Goal: Task Accomplishment & Management: Complete application form

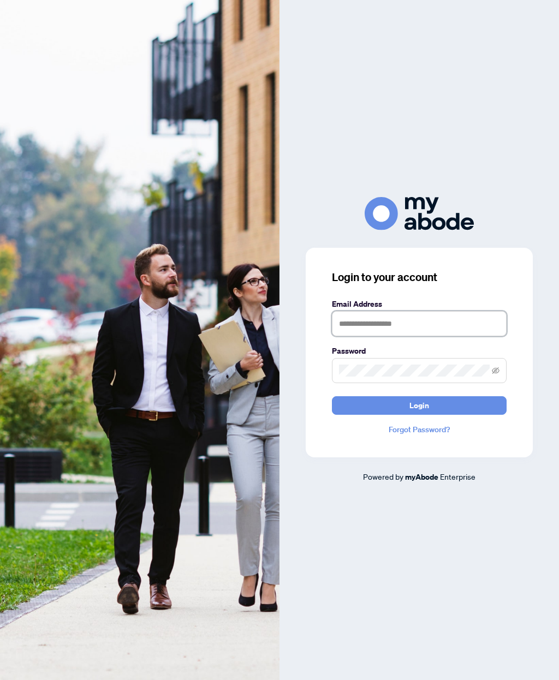
click at [449, 336] on input "text" at bounding box center [419, 323] width 175 height 25
type input "**********"
click at [498, 375] on icon "eye-invisible" at bounding box center [496, 371] width 8 height 8
click at [455, 415] on button "Login" at bounding box center [419, 405] width 175 height 19
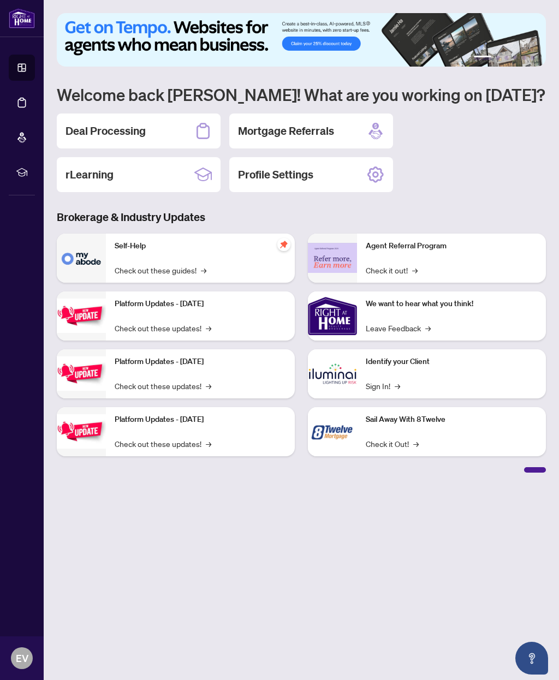
click at [467, 258] on div "Agent Referral Program Check it out! →" at bounding box center [451, 258] width 189 height 49
click at [411, 264] on link "Check it out! →" at bounding box center [392, 270] width 52 height 12
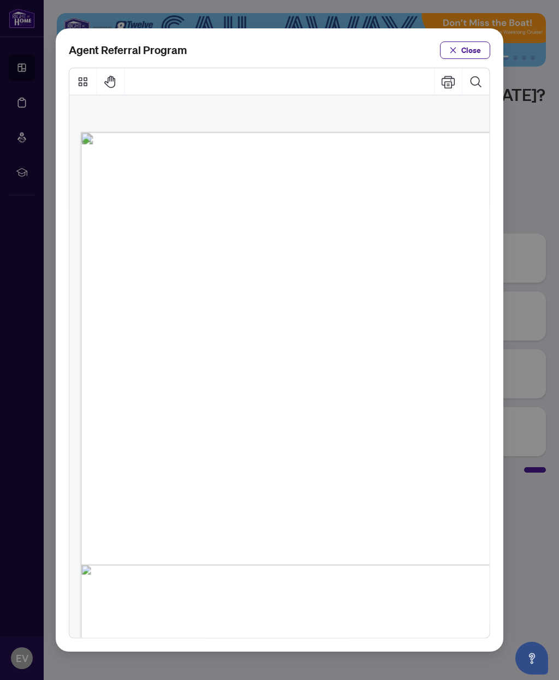
click at [479, 42] on span "Close" at bounding box center [471, 50] width 20 height 17
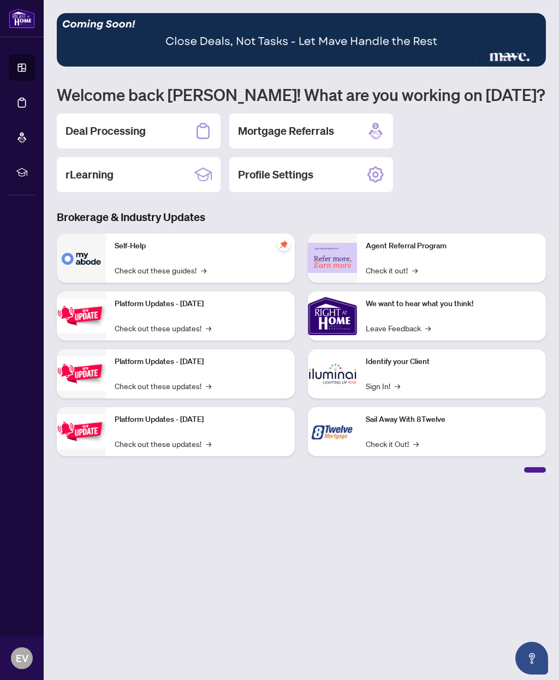
click at [193, 126] on div "Deal Processing" at bounding box center [139, 131] width 164 height 35
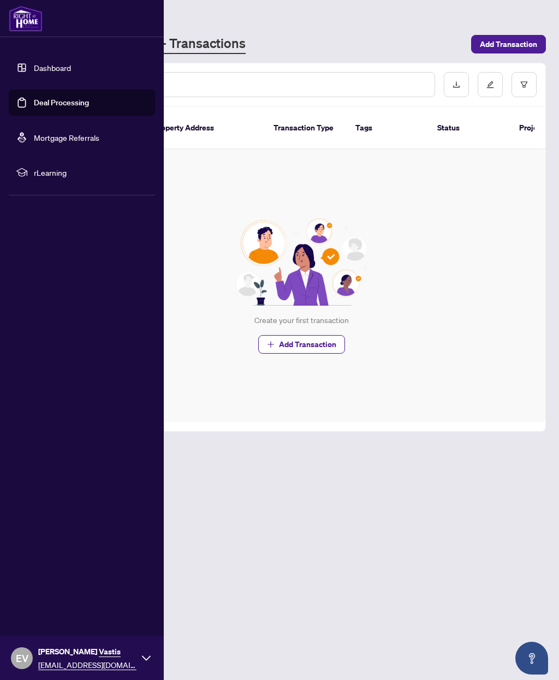
click at [48, 73] on link "Dashboard" at bounding box center [52, 68] width 37 height 10
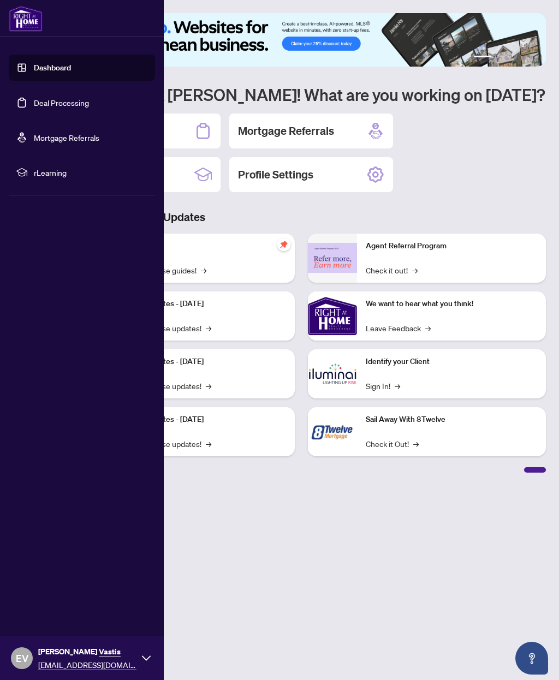
click at [509, 168] on div "Deal Processing Mortgage Referrals rLearning Profile Settings" at bounding box center [301, 153] width 489 height 79
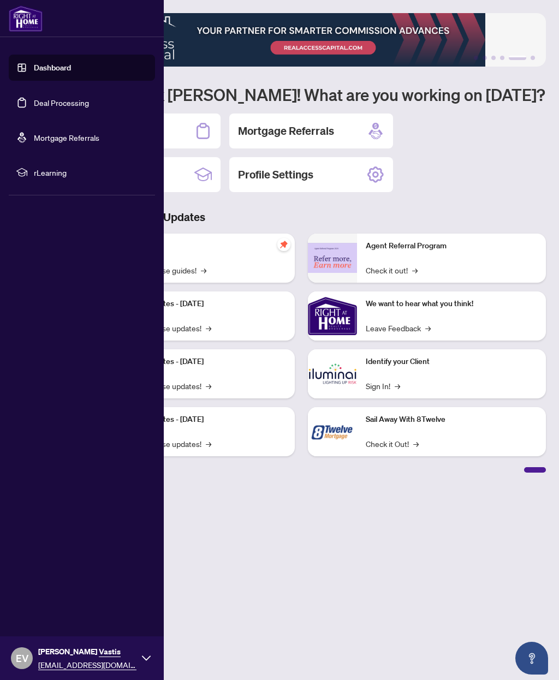
click at [76, 98] on link "Deal Processing" at bounding box center [61, 103] width 55 height 10
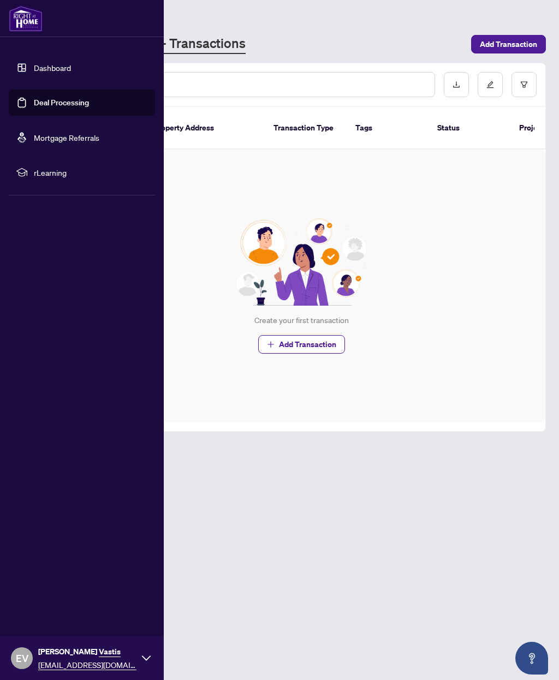
click at [309, 336] on span "Add Transaction" at bounding box center [307, 344] width 57 height 17
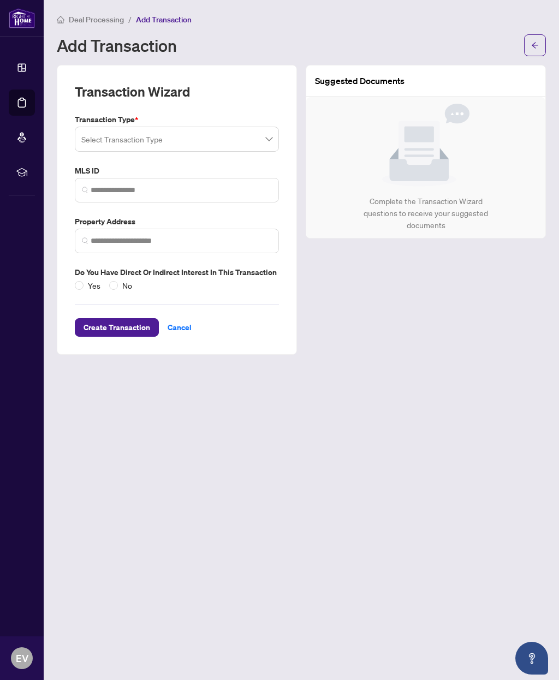
click at [262, 130] on input "search" at bounding box center [171, 141] width 181 height 24
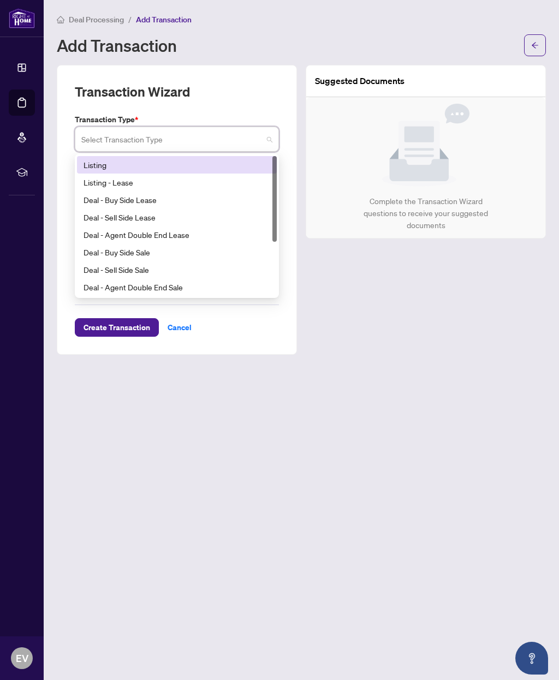
click at [156, 169] on div "Listing" at bounding box center [177, 165] width 187 height 12
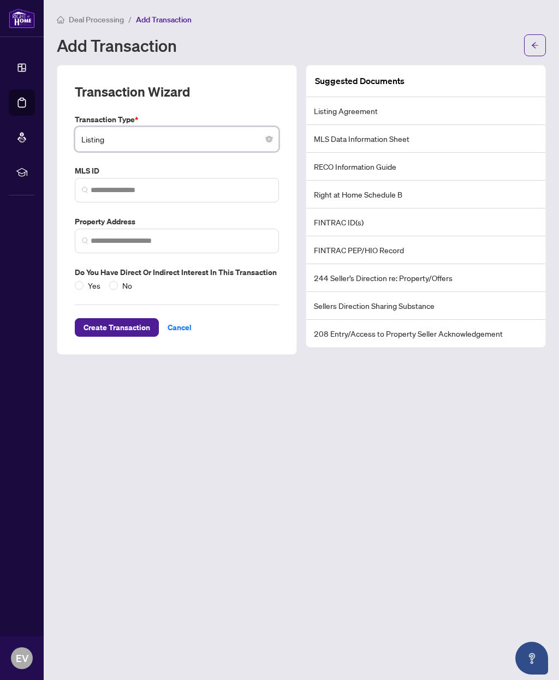
click at [365, 99] on li "Listing Agreement" at bounding box center [425, 111] width 239 height 28
click at [354, 104] on li "Listing Agreement" at bounding box center [425, 111] width 239 height 28
click at [349, 117] on li "Listing Agreement" at bounding box center [425, 111] width 239 height 28
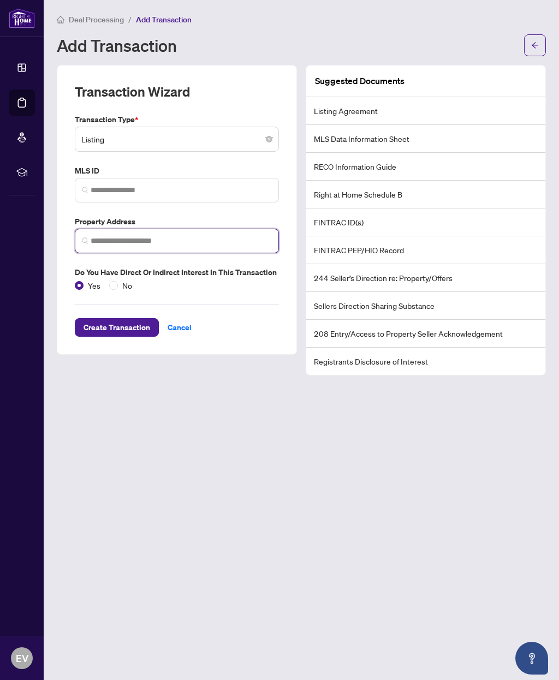
click at [189, 240] on input "search" at bounding box center [181, 240] width 181 height 11
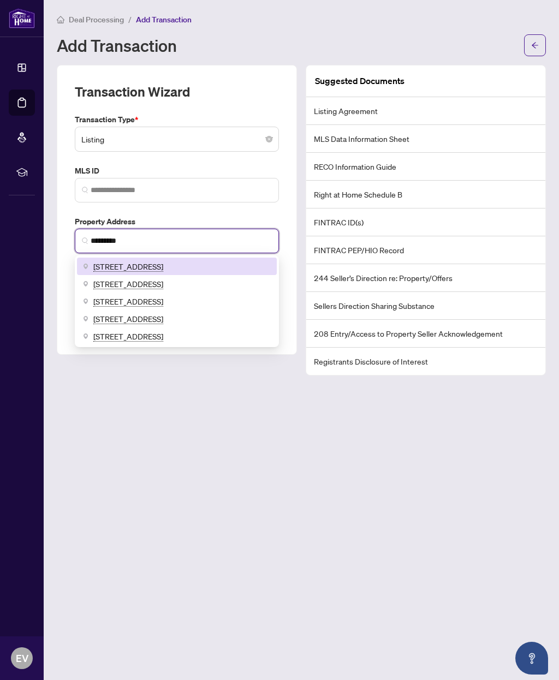
click at [163, 263] on span "[STREET_ADDRESS]" at bounding box center [128, 266] width 70 height 12
type input "**********"
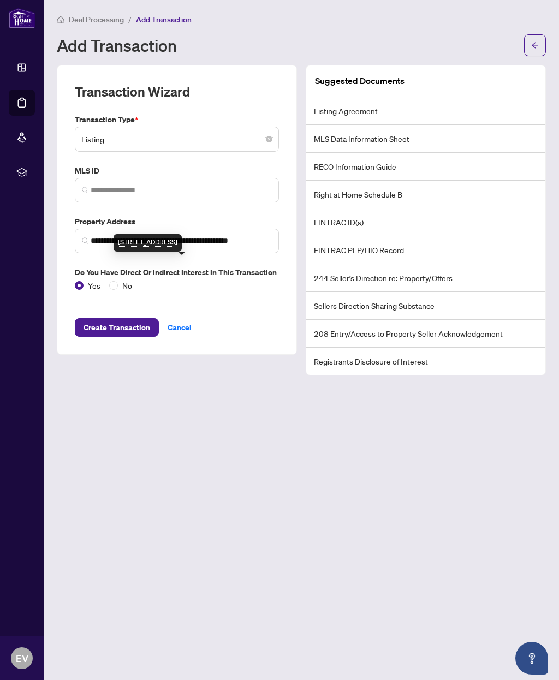
click at [254, 335] on div "**********" at bounding box center [177, 210] width 240 height 290
click at [128, 322] on span "Create Transaction" at bounding box center [117, 327] width 67 height 17
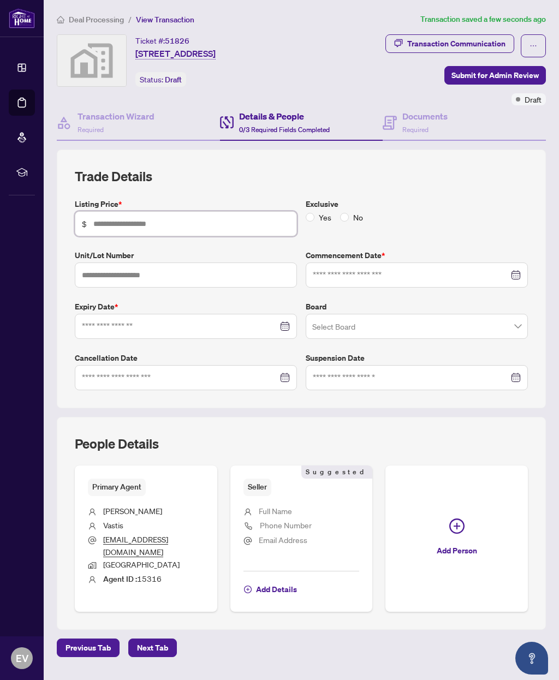
click at [194, 219] on input "text" at bounding box center [191, 224] width 197 height 12
type input "*********"
click at [387, 271] on input at bounding box center [411, 275] width 196 height 12
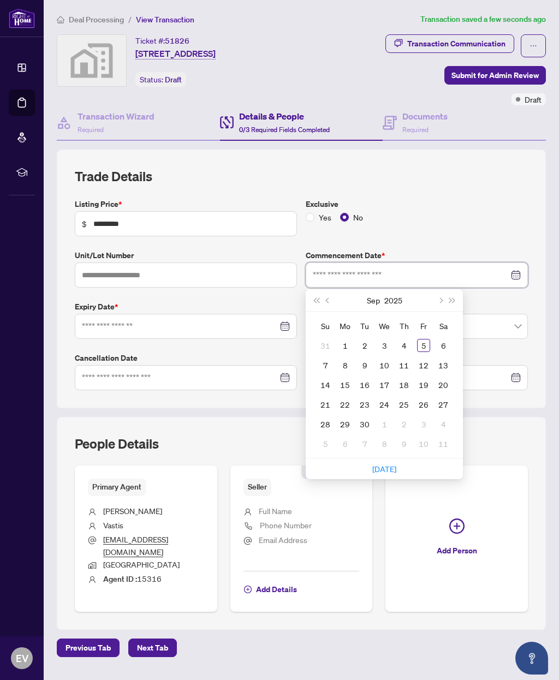
type input "**********"
click at [345, 366] on div "8" at bounding box center [345, 365] width 13 height 13
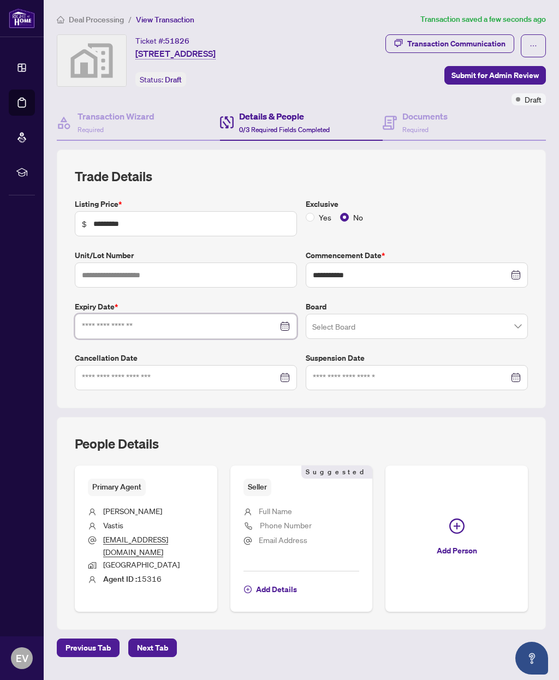
click at [216, 329] on input at bounding box center [180, 327] width 196 height 12
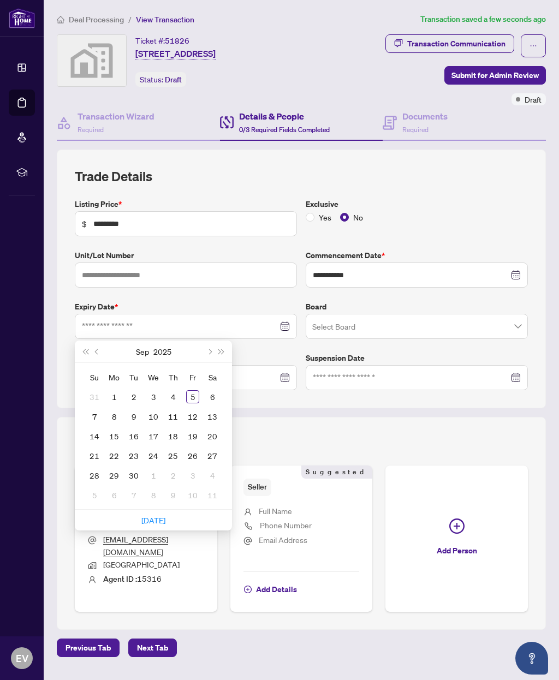
click at [209, 349] on span "Next month (PageDown)" at bounding box center [208, 351] width 5 height 5
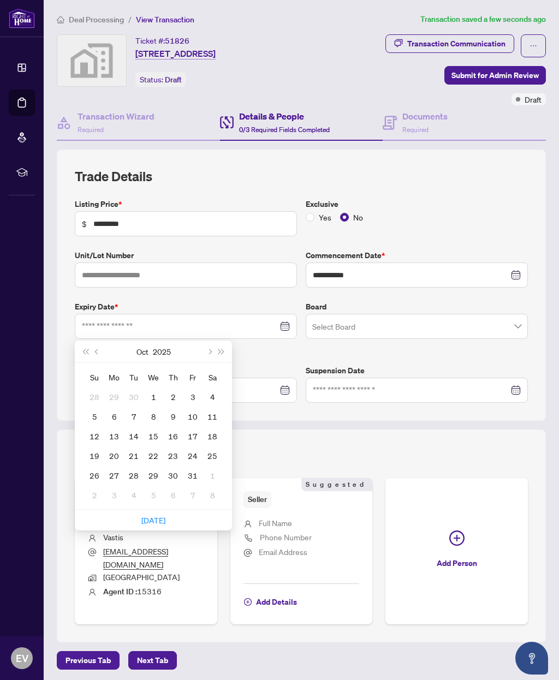
click at [208, 351] on button "Next month (PageDown)" at bounding box center [209, 352] width 12 height 22
click at [206, 349] on button "Next month (PageDown)" at bounding box center [209, 352] width 12 height 22
click at [209, 350] on span "Next month (PageDown)" at bounding box center [208, 351] width 5 height 5
click at [212, 349] on button "Next month (PageDown)" at bounding box center [209, 352] width 12 height 22
type input "**********"
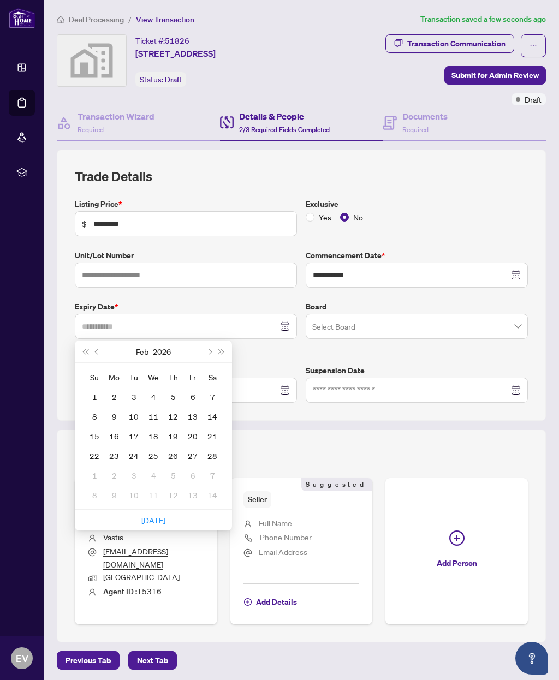
click at [195, 414] on div "13" at bounding box center [192, 416] width 13 height 13
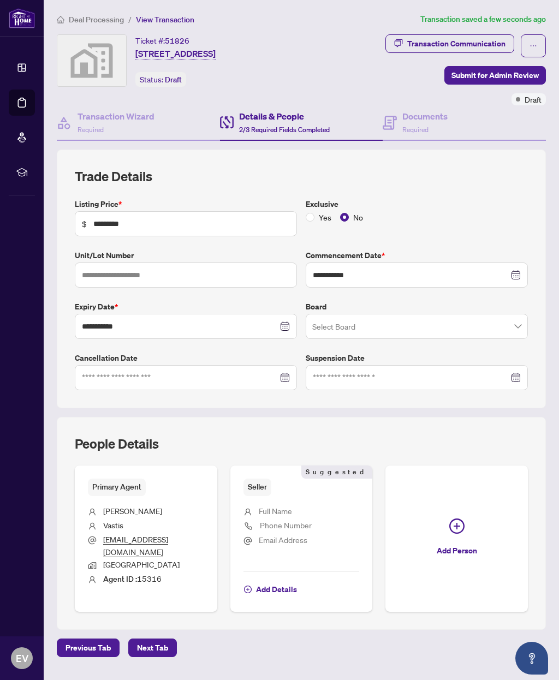
click at [441, 328] on input "search" at bounding box center [411, 328] width 199 height 24
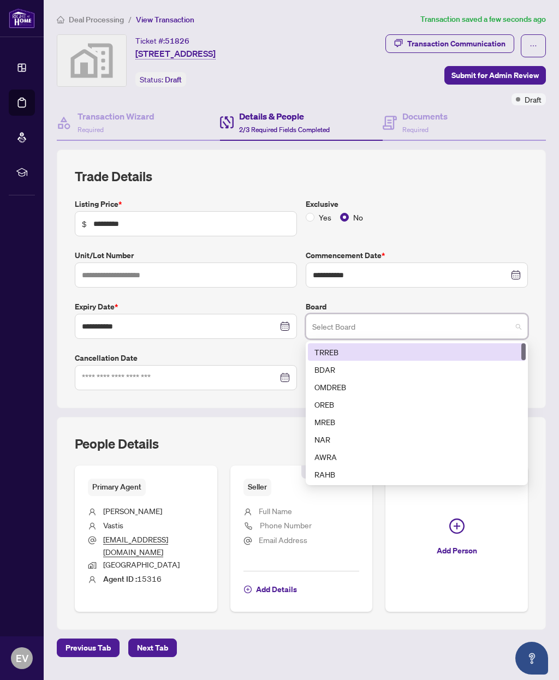
click at [354, 349] on div "TRREB" at bounding box center [417, 352] width 205 height 12
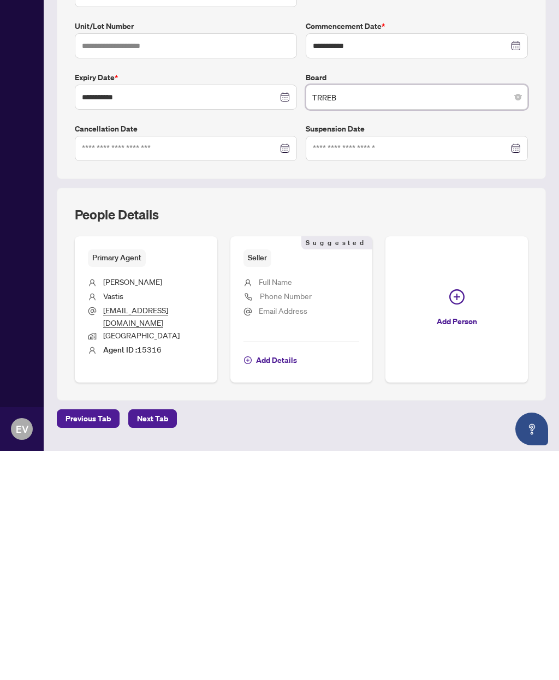
click at [300, 520] on span "Phone Number" at bounding box center [286, 525] width 52 height 10
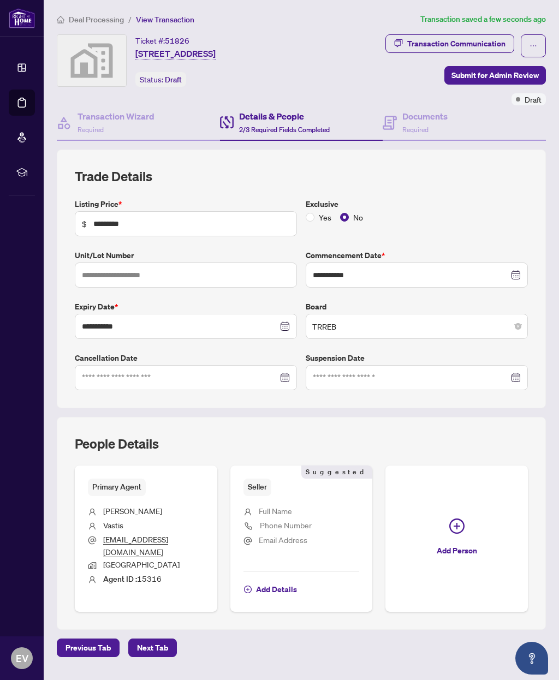
click at [277, 506] on span "Full Name" at bounding box center [275, 511] width 33 height 10
click at [281, 506] on span "Full Name" at bounding box center [275, 511] width 33 height 10
click at [276, 581] on span "Add Details" at bounding box center [276, 589] width 41 height 17
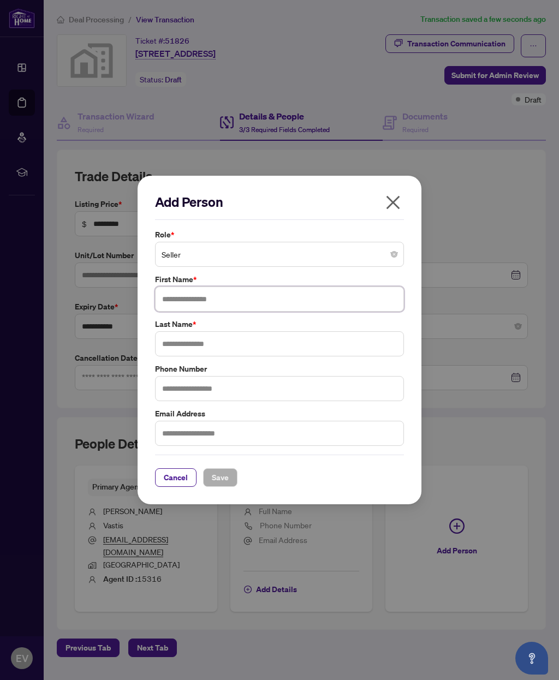
click at [230, 301] on input "text" at bounding box center [279, 299] width 249 height 25
type input "*******"
click at [208, 348] on input "text" at bounding box center [279, 343] width 249 height 25
type input "**********"
click at [282, 396] on input "text" at bounding box center [279, 388] width 249 height 25
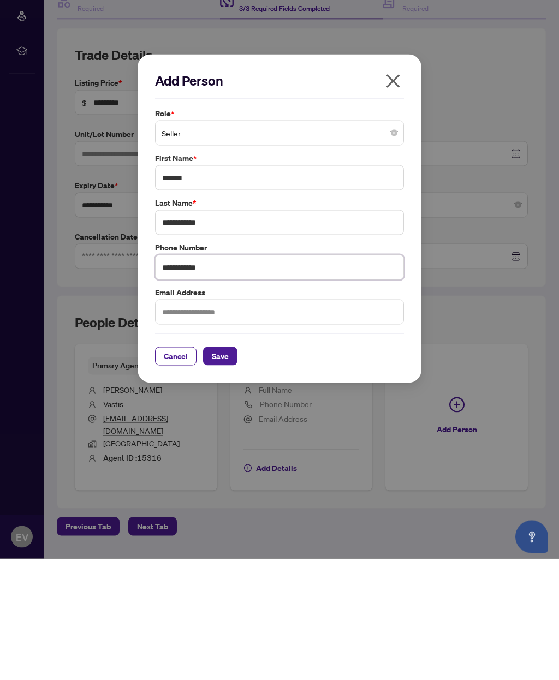
type input "**********"
click at [258, 421] on input "text" at bounding box center [279, 433] width 249 height 25
type input "**********"
click at [221, 469] on span "Save" at bounding box center [220, 477] width 17 height 17
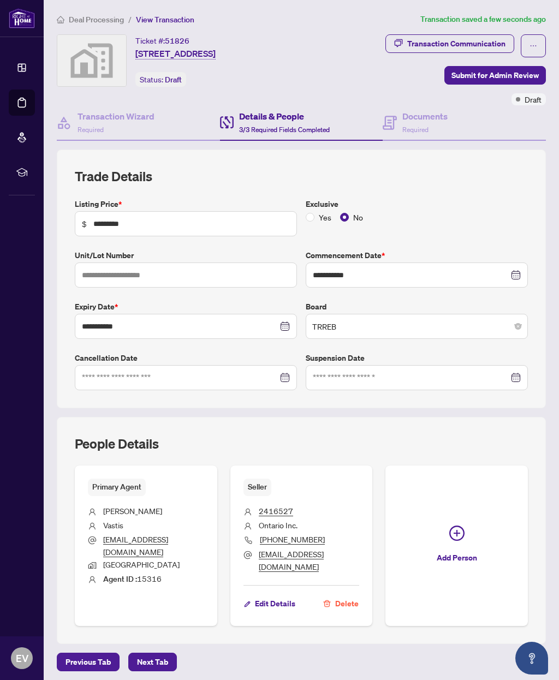
click at [155, 654] on span "Next Tab" at bounding box center [152, 662] width 31 height 17
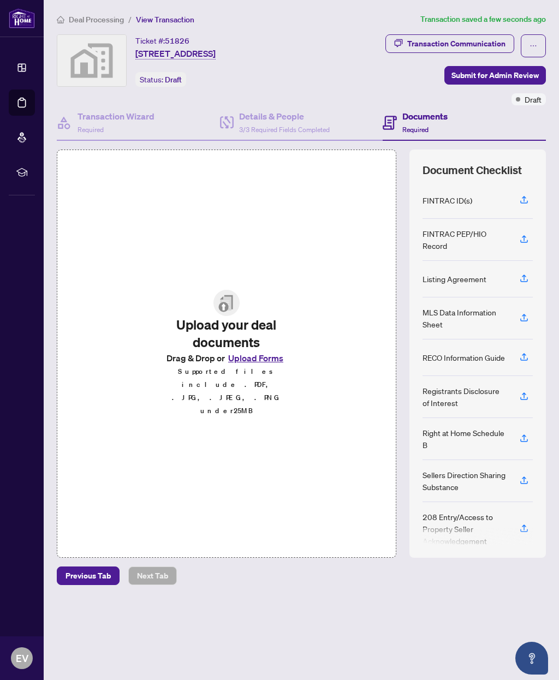
click at [475, 273] on div "Listing Agreement" at bounding box center [455, 279] width 64 height 12
click at [529, 270] on button "button" at bounding box center [523, 279] width 17 height 19
click at [469, 273] on div "Listing Agreement" at bounding box center [455, 279] width 64 height 12
click at [458, 194] on div "FINTRAC ID(s)" at bounding box center [448, 200] width 50 height 12
click at [525, 195] on icon "button" at bounding box center [524, 200] width 10 height 10
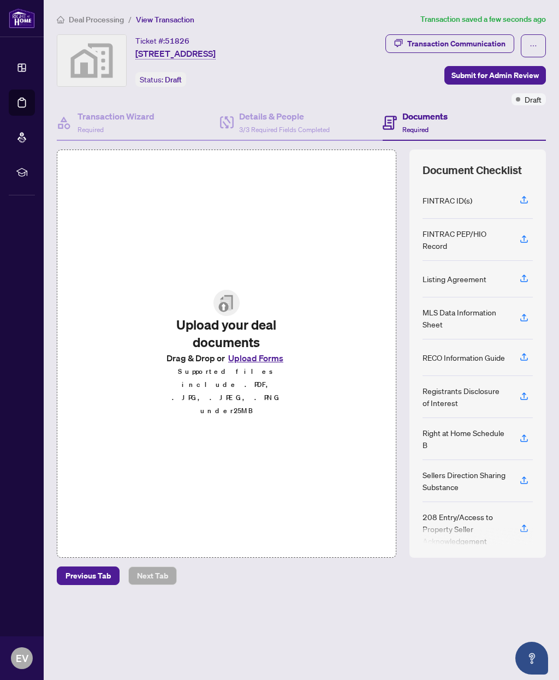
click at [415, 116] on h4 "Documents" at bounding box center [424, 116] width 45 height 13
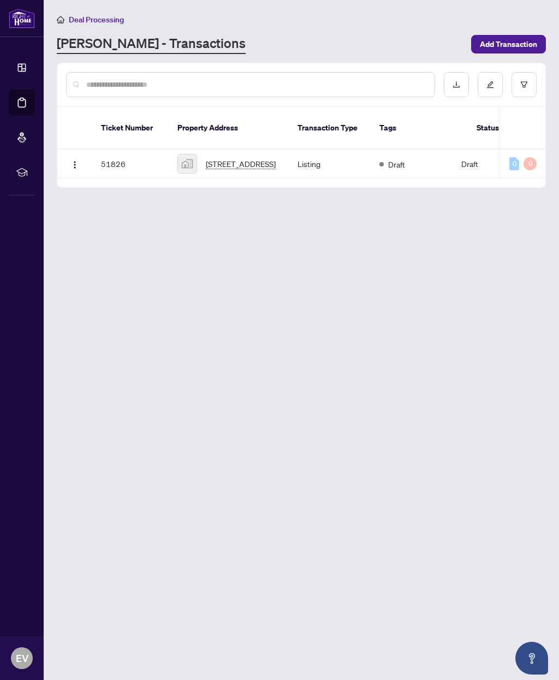
click at [240, 158] on span "[STREET_ADDRESS]" at bounding box center [241, 164] width 70 height 12
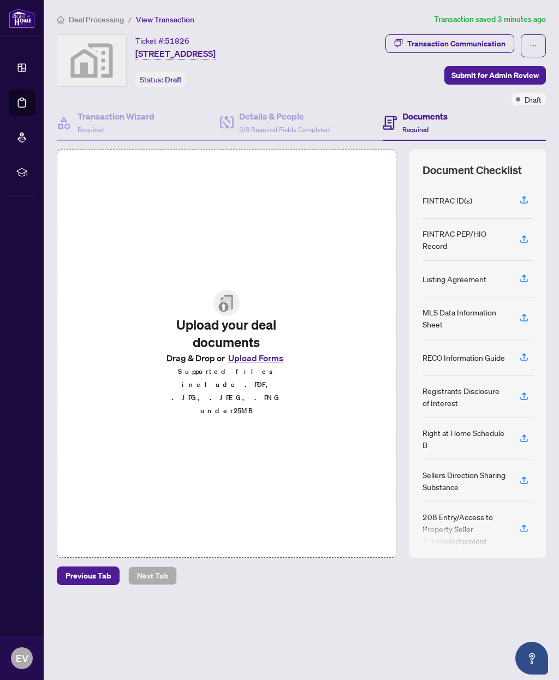
click at [216, 50] on span "[STREET_ADDRESS]" at bounding box center [175, 53] width 80 height 13
click at [354, 27] on div "Deal Processing / View Transaction Transaction saved 3 minutes ago Ticket #: 51…" at bounding box center [301, 299] width 498 height 572
click at [170, 16] on span "View Transaction" at bounding box center [165, 20] width 58 height 10
click at [165, 23] on span "View Transaction" at bounding box center [165, 20] width 58 height 10
click at [527, 40] on button "button" at bounding box center [533, 45] width 25 height 23
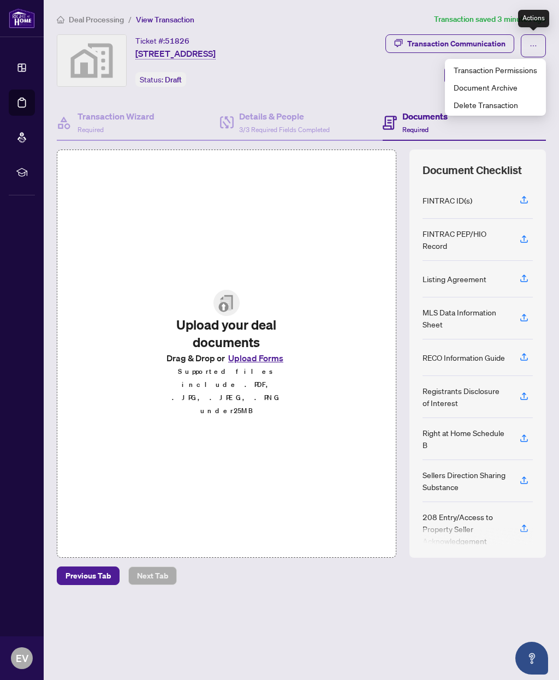
click at [94, 585] on span "Previous Tab" at bounding box center [88, 575] width 45 height 17
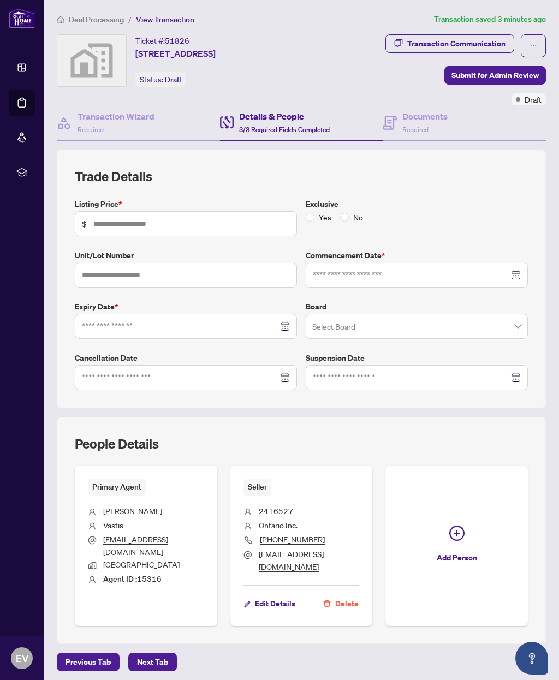
type input "*********"
type input "**********"
click at [156, 654] on span "Next Tab" at bounding box center [152, 662] width 31 height 17
